Goal: Task Accomplishment & Management: Use online tool/utility

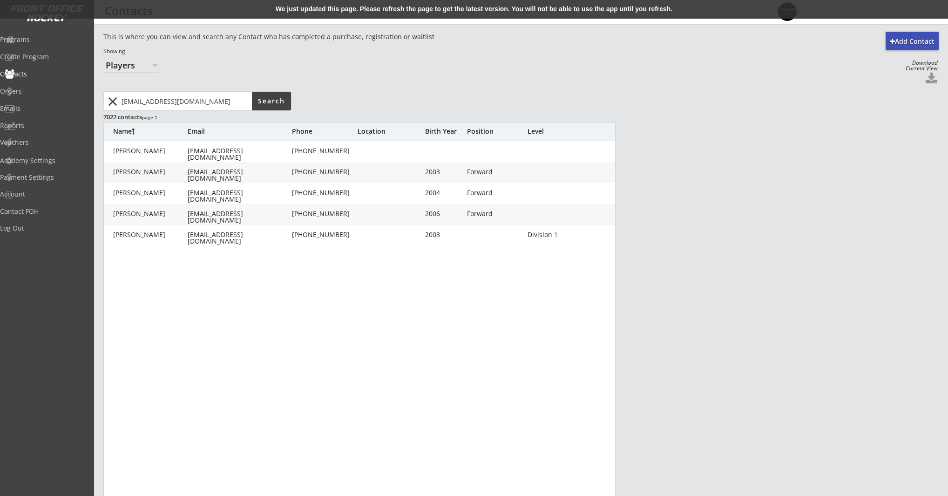
select select ""Players""
click at [70, 40] on div "Programs" at bounding box center [44, 39] width 84 height 7
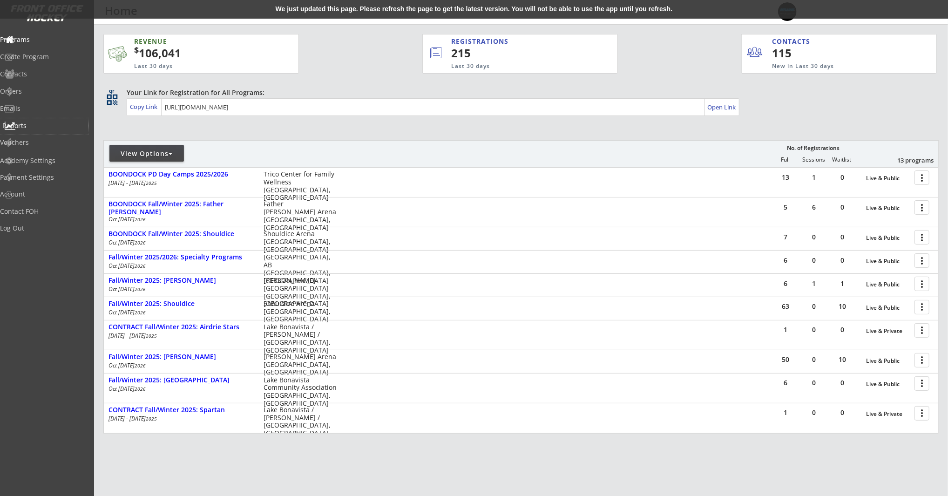
click at [42, 126] on div "Reports" at bounding box center [44, 126] width 84 height 7
click at [44, 88] on div "Orders" at bounding box center [44, 91] width 84 height 7
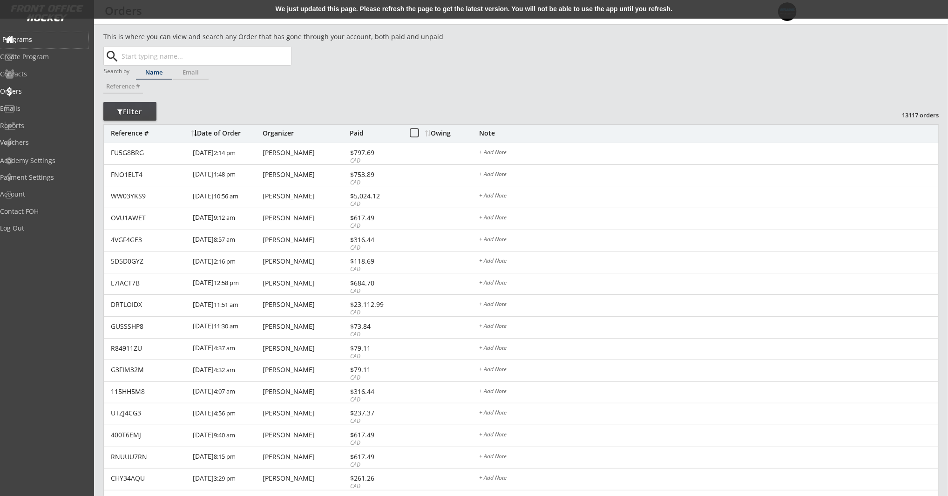
click at [43, 38] on div "Programs" at bounding box center [44, 39] width 84 height 7
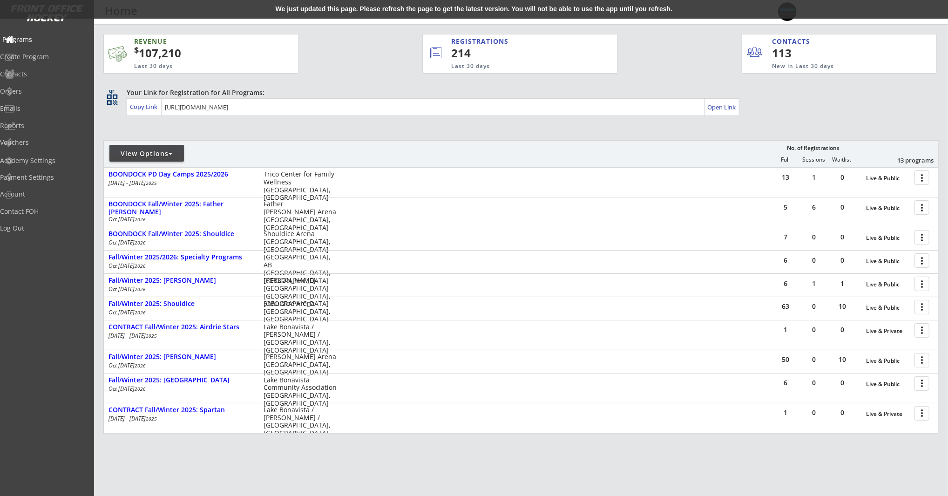
click at [43, 38] on div "Programs" at bounding box center [44, 39] width 84 height 7
click at [374, 65] on div "REVENUE $ 107,210 Last 30 days REGISTRATIONS 214 Last 30 days CONTACTS 113 New …" at bounding box center [520, 50] width 834 height 50
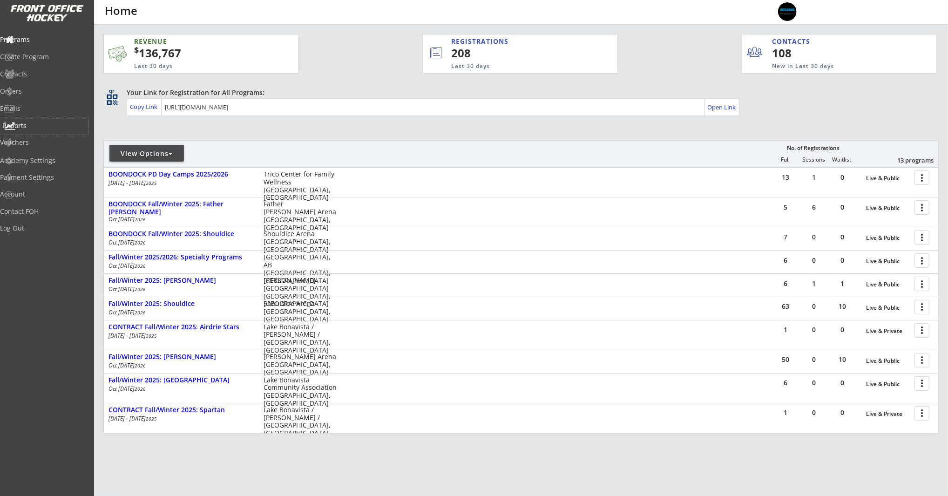
click at [43, 126] on div "Reports" at bounding box center [44, 126] width 84 height 7
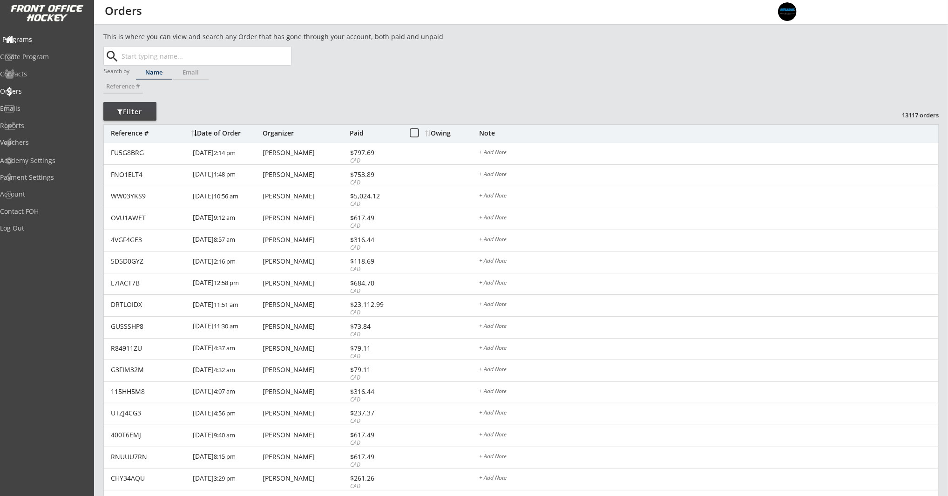
click at [43, 36] on div "Programs" at bounding box center [44, 39] width 84 height 7
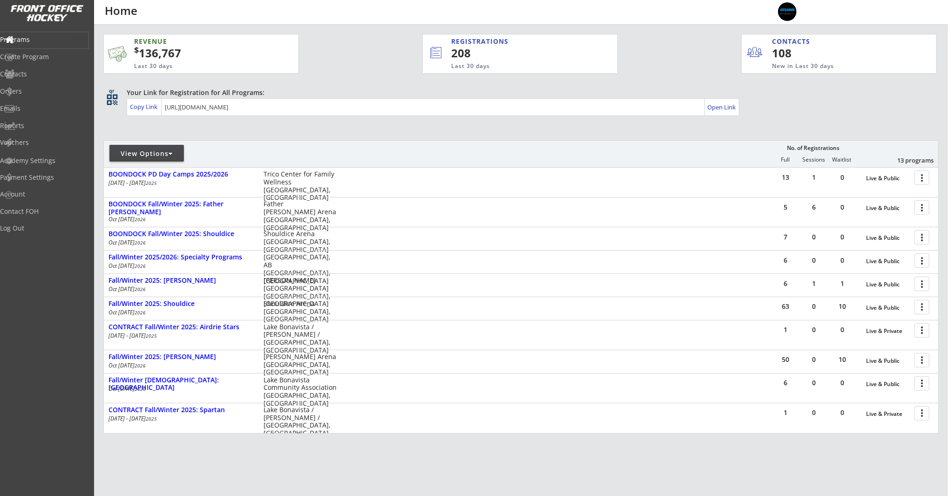
click at [172, 154] on div at bounding box center [171, 153] width 4 height 7
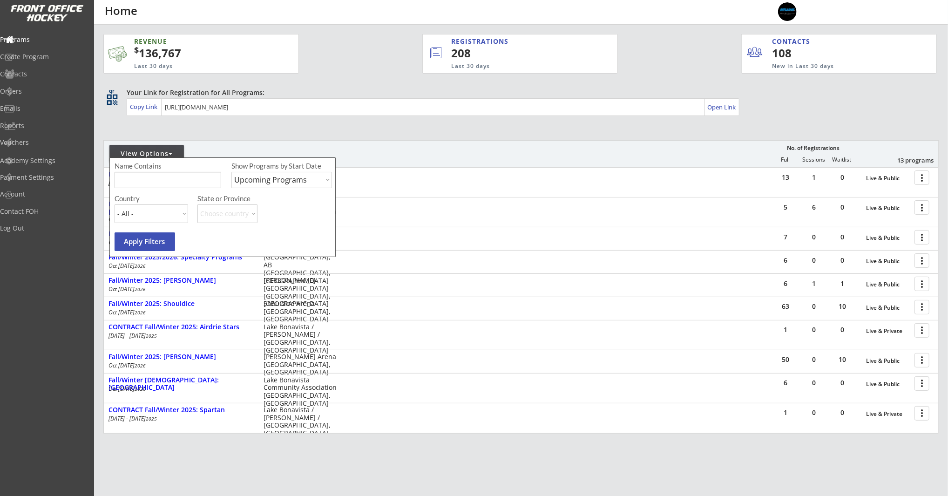
click at [277, 181] on select "Upcoming Programs Past Programs Specific Date Range" at bounding box center [282, 180] width 101 height 16
select select ""Past Programs""
click at [232, 172] on select "Upcoming Programs Past Programs Specific Date Range" at bounding box center [282, 180] width 101 height 16
click at [176, 181] on input "input" at bounding box center [168, 180] width 107 height 16
type input "holiday"
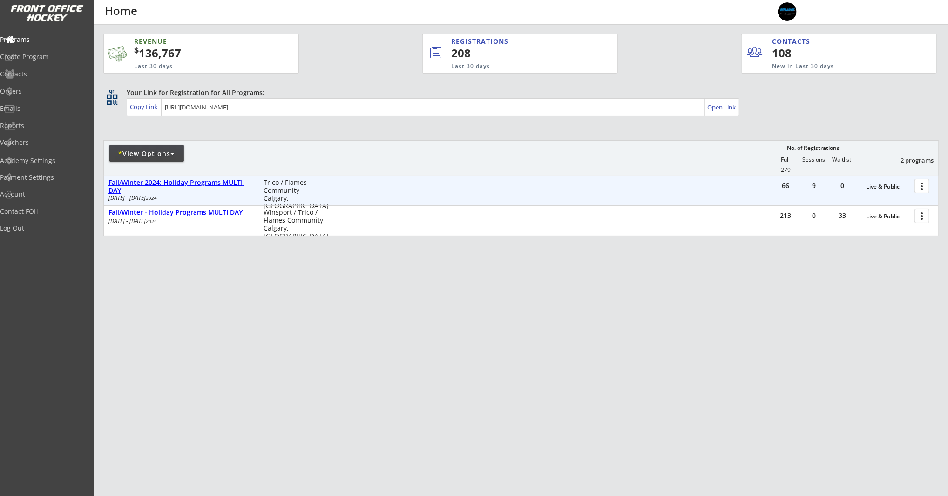
click at [181, 184] on div "Fall/Winter 2024: Holiday Programs MULTI DAY" at bounding box center [181, 187] width 145 height 16
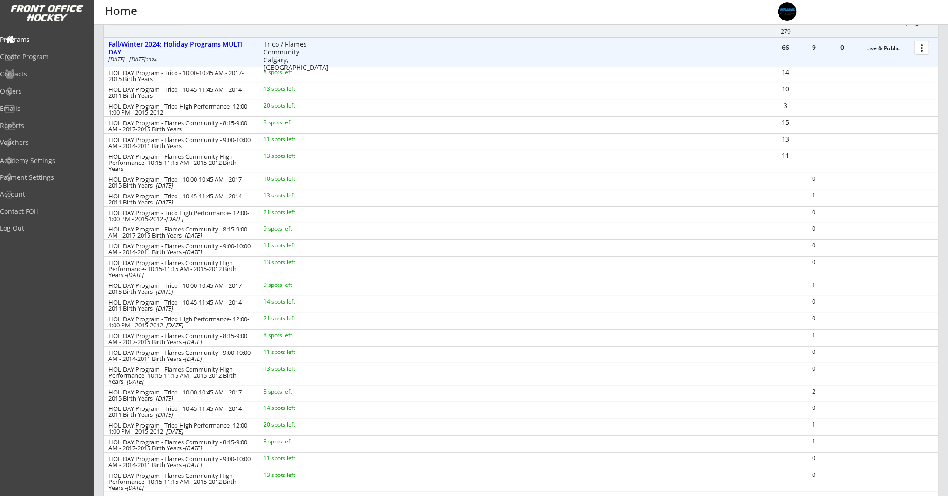
scroll to position [140, 0]
click at [225, 47] on div "Fall/Winter 2024: Holiday Programs MULTI DAY" at bounding box center [181, 47] width 145 height 16
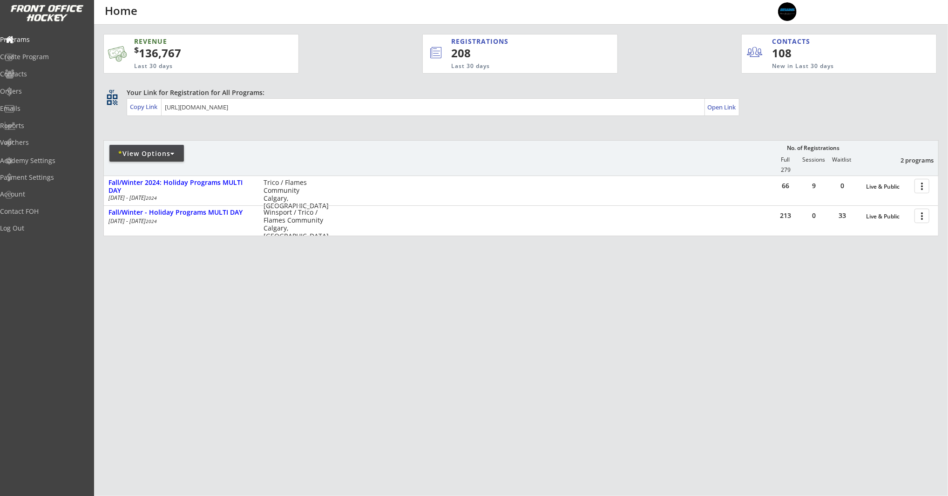
scroll to position [0, 0]
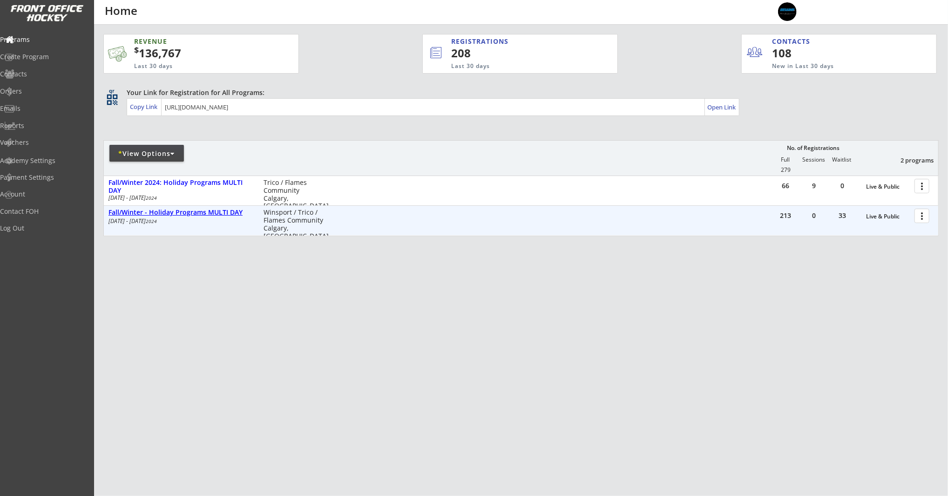
click at [212, 214] on div "Fall/Winter - Holiday Programs MULTI DAY" at bounding box center [181, 213] width 145 height 8
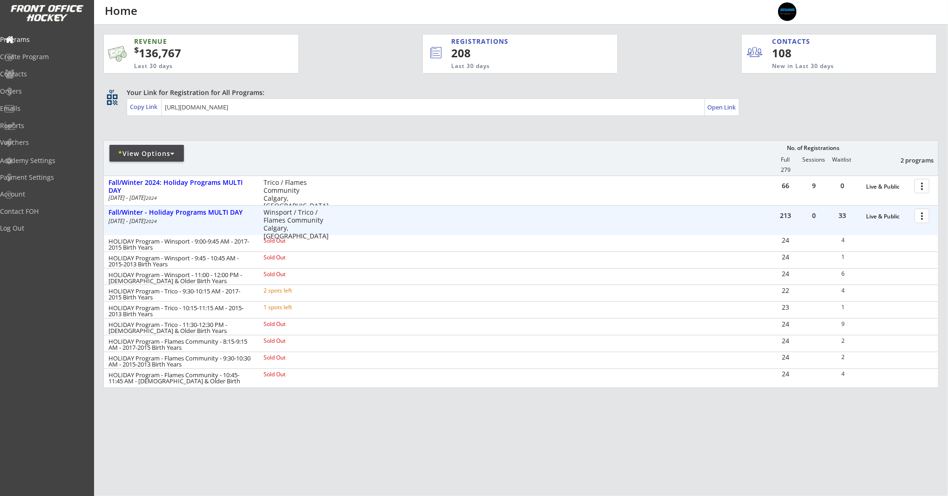
click at [922, 216] on div at bounding box center [924, 215] width 16 height 16
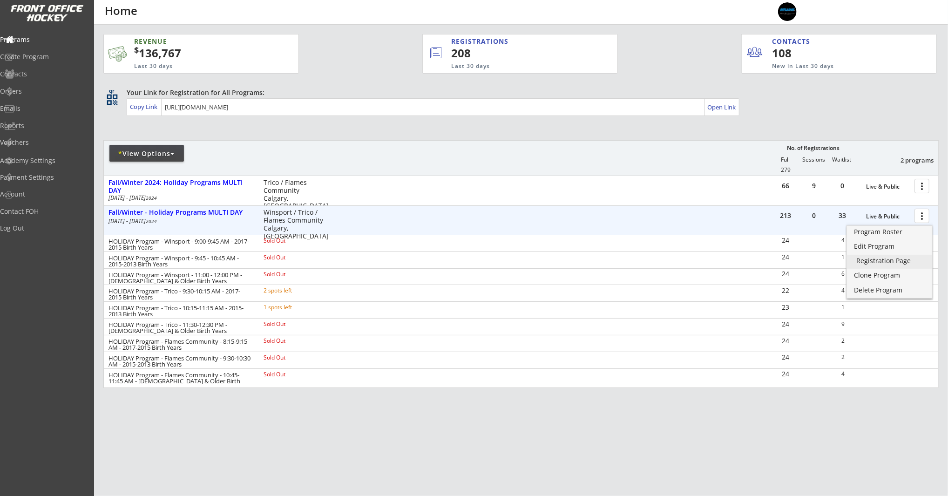
click at [900, 258] on div "Registration Page" at bounding box center [890, 261] width 67 height 7
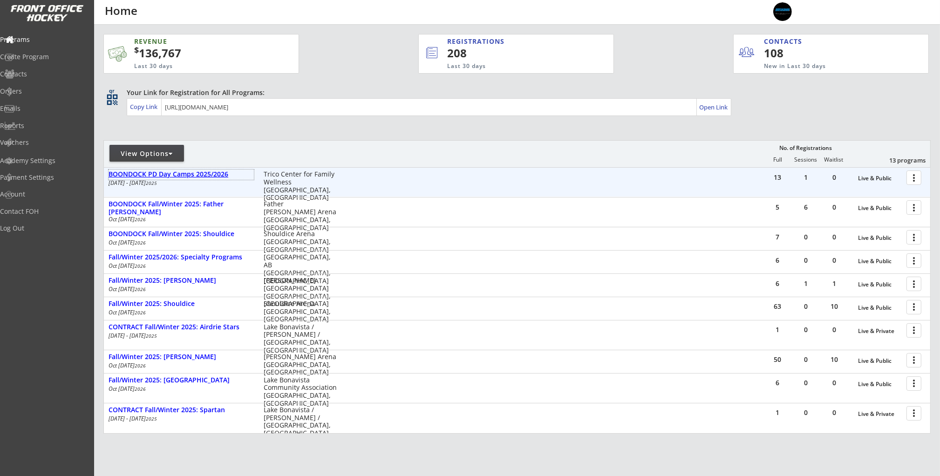
click at [189, 173] on div "BOONDOCK PD Day Camps 2025/2026" at bounding box center [181, 174] width 145 height 8
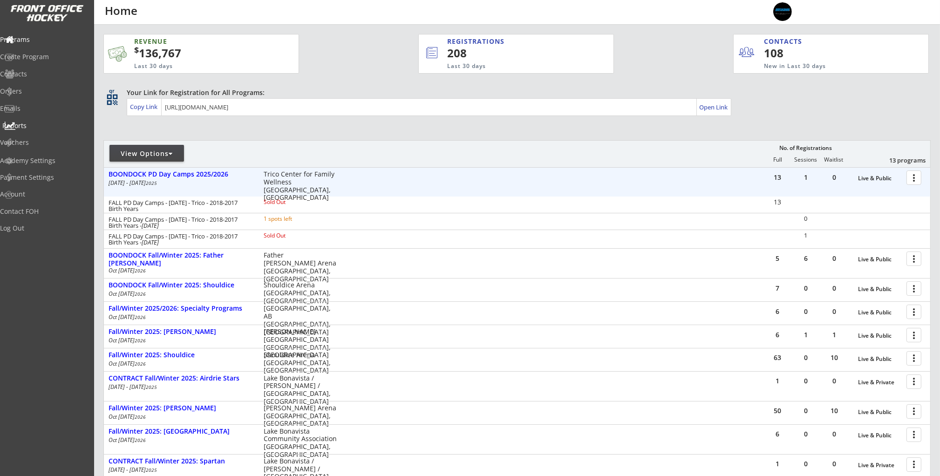
click at [43, 126] on div "Reports" at bounding box center [44, 126] width 84 height 7
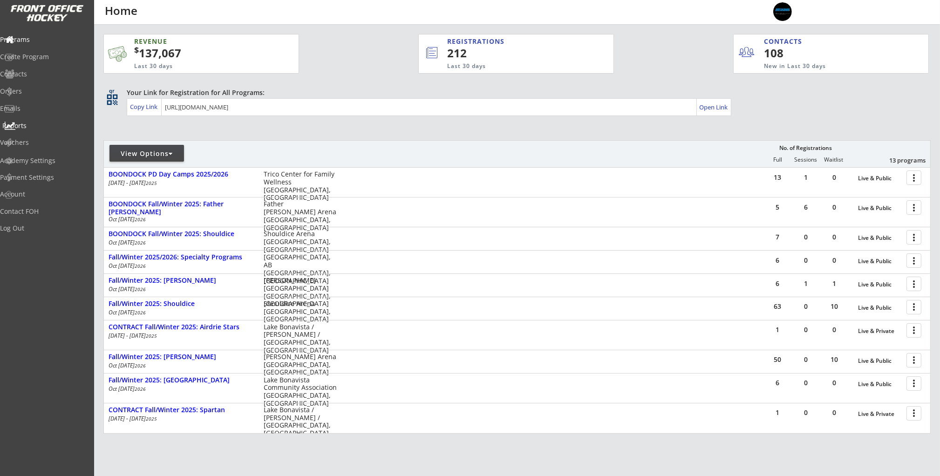
click at [40, 128] on div "Reports" at bounding box center [44, 126] width 84 height 7
click at [47, 130] on div "Reports" at bounding box center [44, 126] width 89 height 16
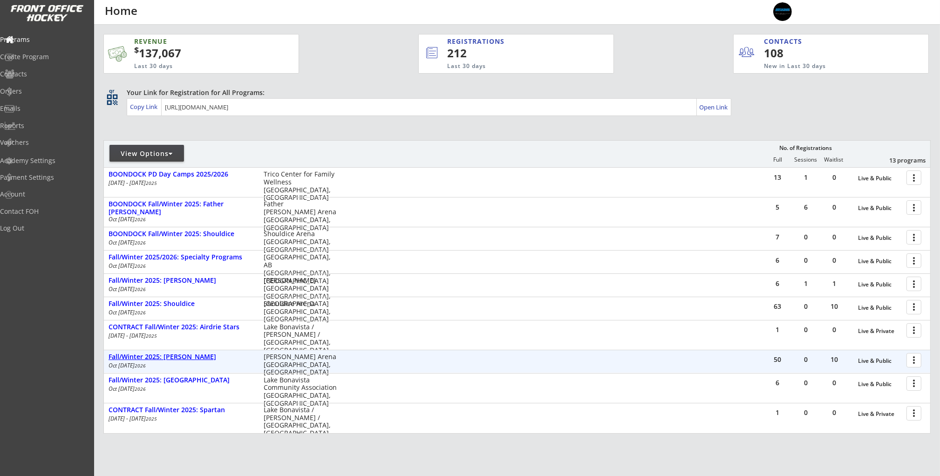
click at [185, 357] on div "Fall/Winter 2025: [PERSON_NAME]" at bounding box center [181, 357] width 145 height 8
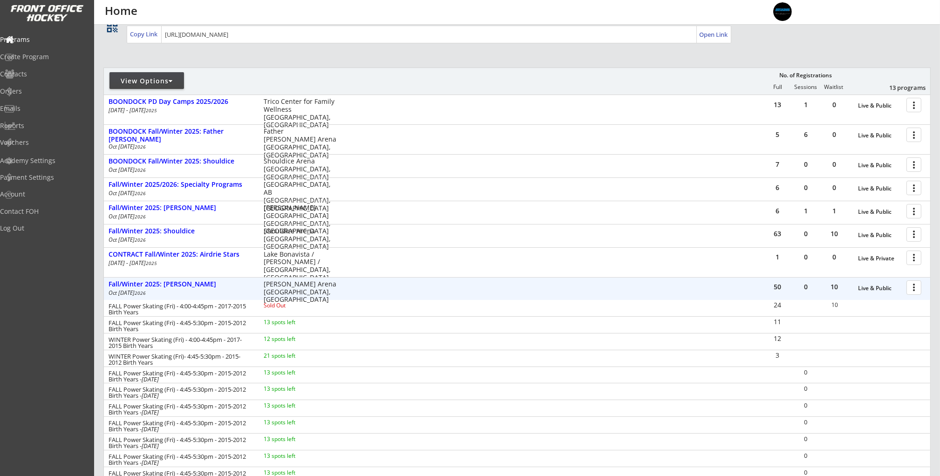
scroll to position [70, 0]
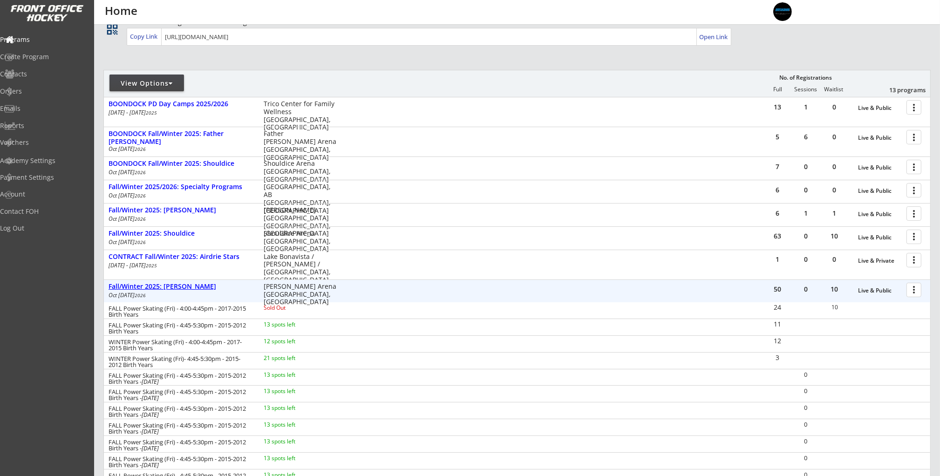
click at [188, 288] on div "Fall/Winter 2025: [PERSON_NAME]" at bounding box center [181, 287] width 145 height 8
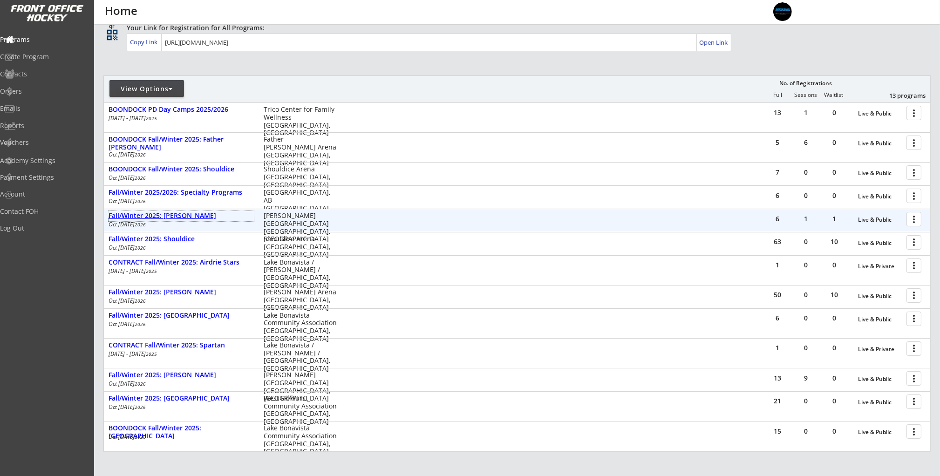
click at [178, 213] on div "Fall/Winter 2025: [PERSON_NAME]" at bounding box center [181, 216] width 145 height 8
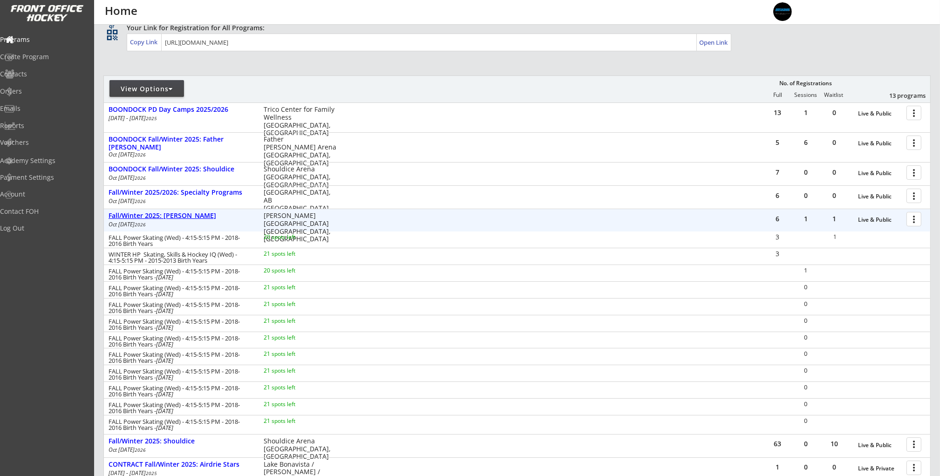
click at [152, 220] on div "Fall/Winter 2025: [PERSON_NAME]" at bounding box center [181, 216] width 145 height 10
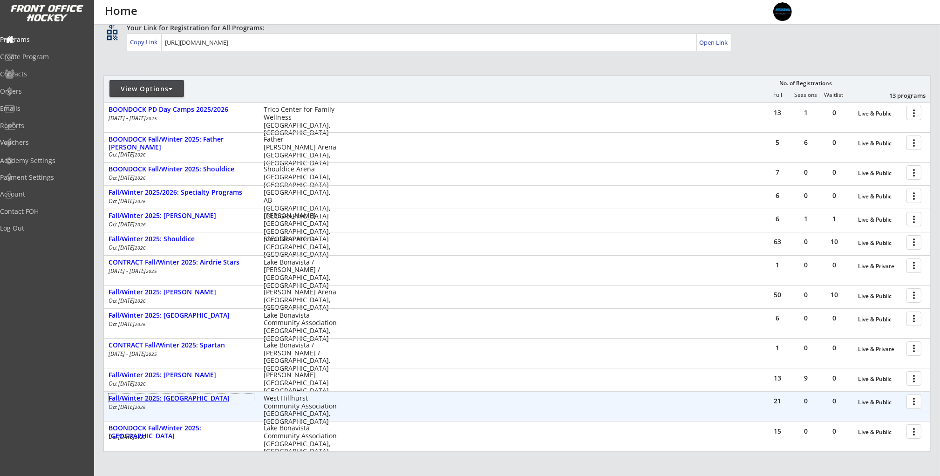
click at [184, 401] on div "Fall/Winter 2025: [GEOGRAPHIC_DATA]" at bounding box center [181, 399] width 145 height 8
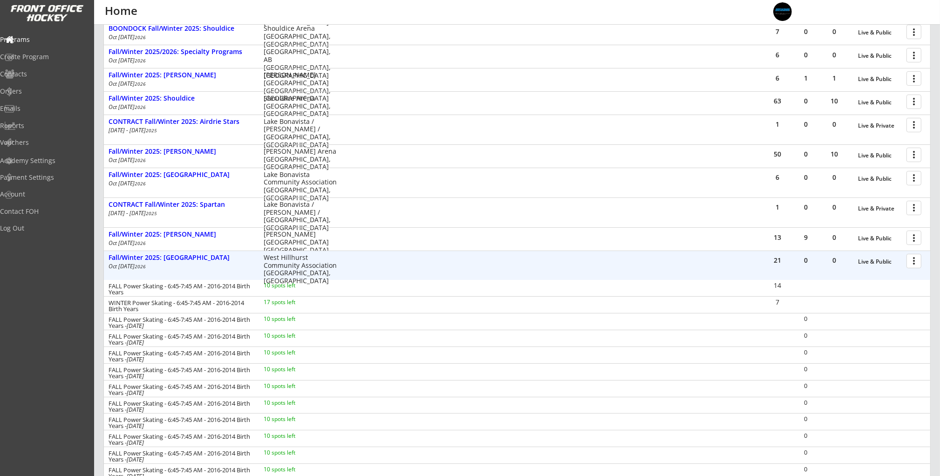
scroll to position [225, 0]
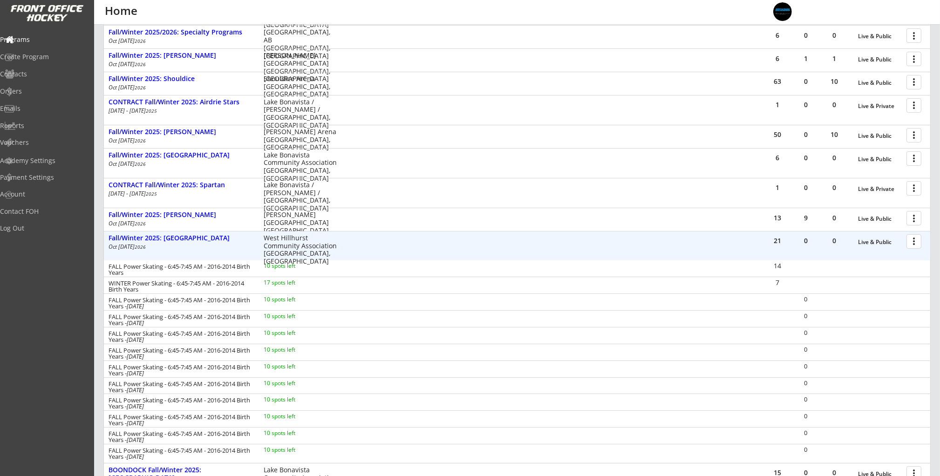
click at [422, 318] on div "FALL Power Skating - 6:45-7:45 AM - 2016-2014 Birth Years - Oct 20, 2025 10 spo…" at bounding box center [517, 318] width 826 height 17
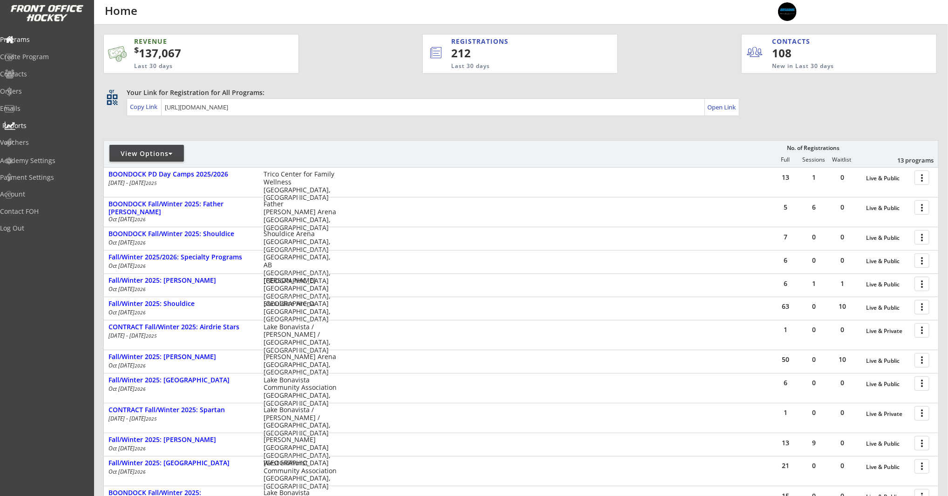
click at [22, 126] on div "Reports" at bounding box center [44, 126] width 84 height 7
